Goal: Information Seeking & Learning: Compare options

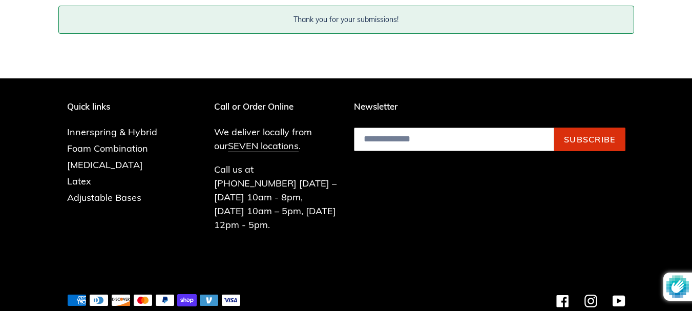
scroll to position [435, 0]
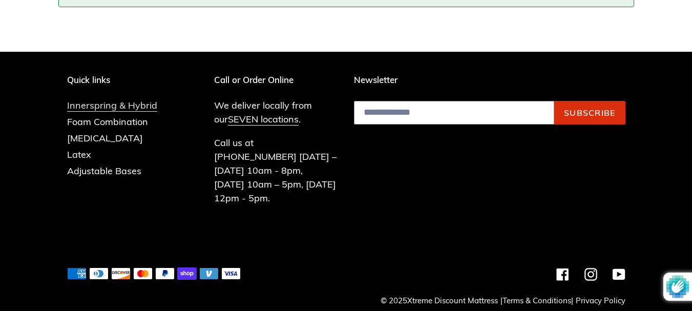
click at [100, 105] on link "Innerspring & Hybrid" at bounding box center [112, 105] width 90 height 12
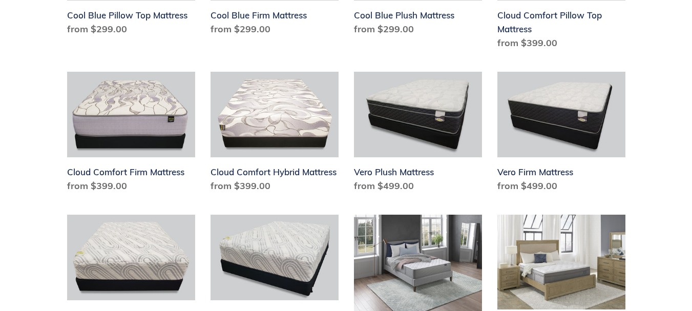
scroll to position [923, 0]
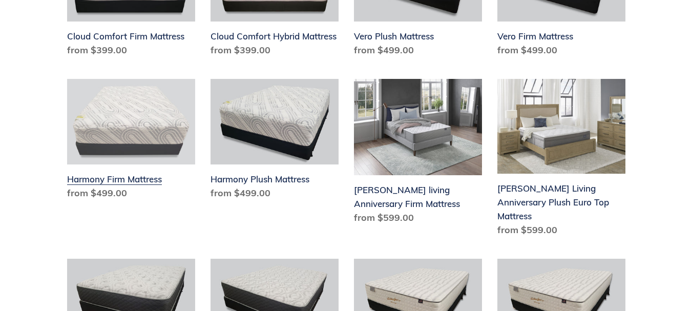
click at [84, 179] on link "Harmony Firm Mattress" at bounding box center [131, 141] width 128 height 125
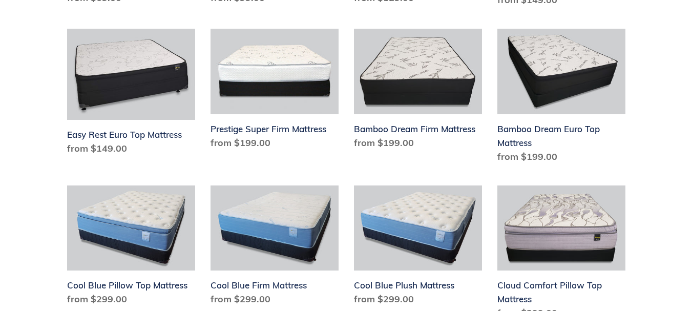
scroll to position [513, 0]
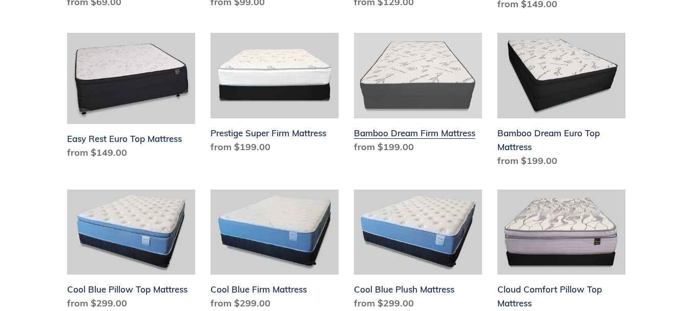
click at [402, 135] on link "Bamboo Dream Firm Mattress" at bounding box center [418, 95] width 128 height 125
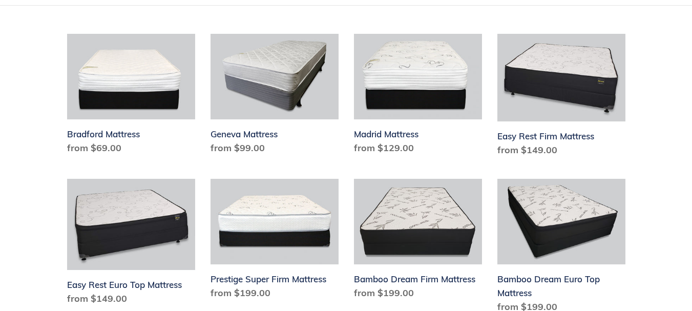
scroll to position [359, 0]
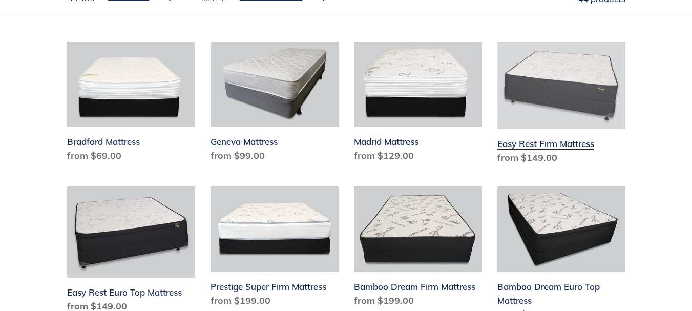
click at [571, 142] on link "Easy Rest Firm Mattress" at bounding box center [562, 105] width 128 height 127
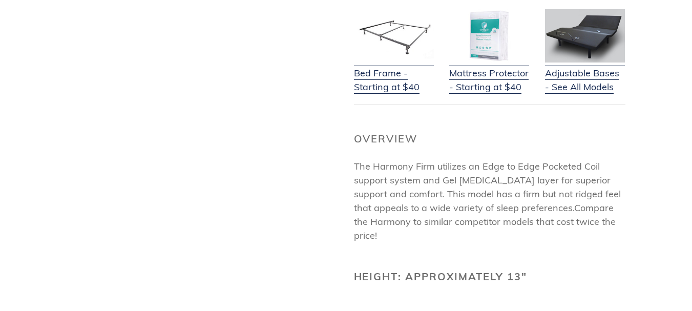
scroll to position [359, 0]
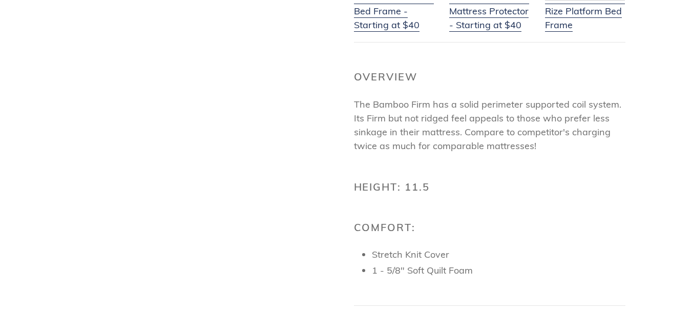
scroll to position [461, 0]
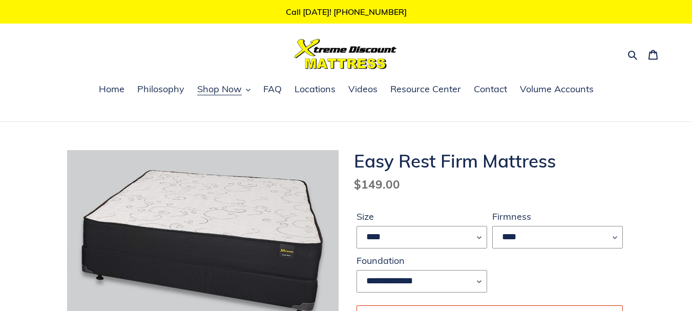
scroll to position [51, 0]
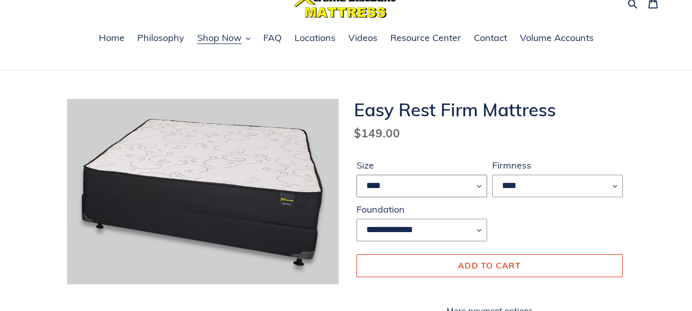
click at [474, 183] on select "**** ******* **** ***** ****" at bounding box center [422, 186] width 131 height 23
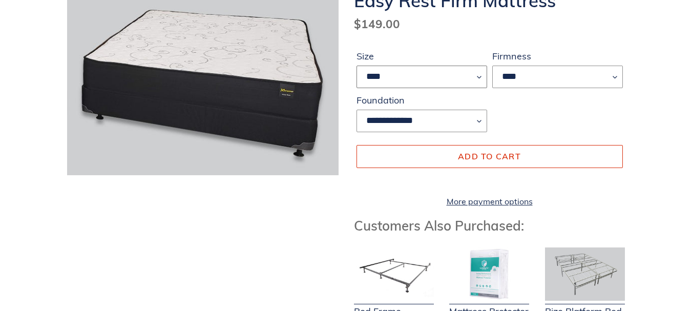
scroll to position [205, 0]
